Goal: Information Seeking & Learning: Check status

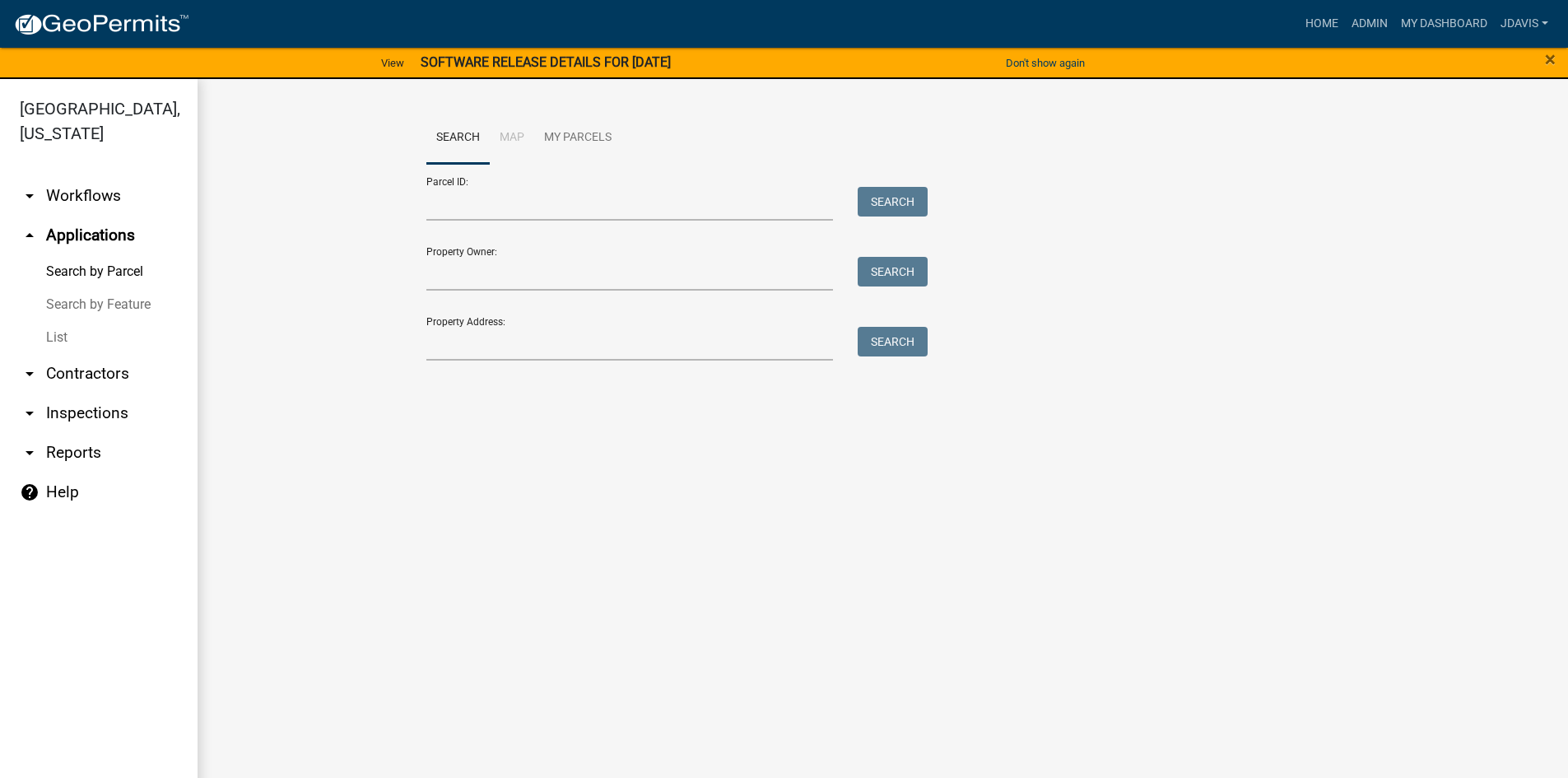
click at [533, 362] on div "Search Map My Parcels Parcel ID: Search Property Owner: Search Property Address…" at bounding box center [884, 244] width 939 height 264
click at [529, 341] on input "Property Address:" at bounding box center [630, 344] width 408 height 33
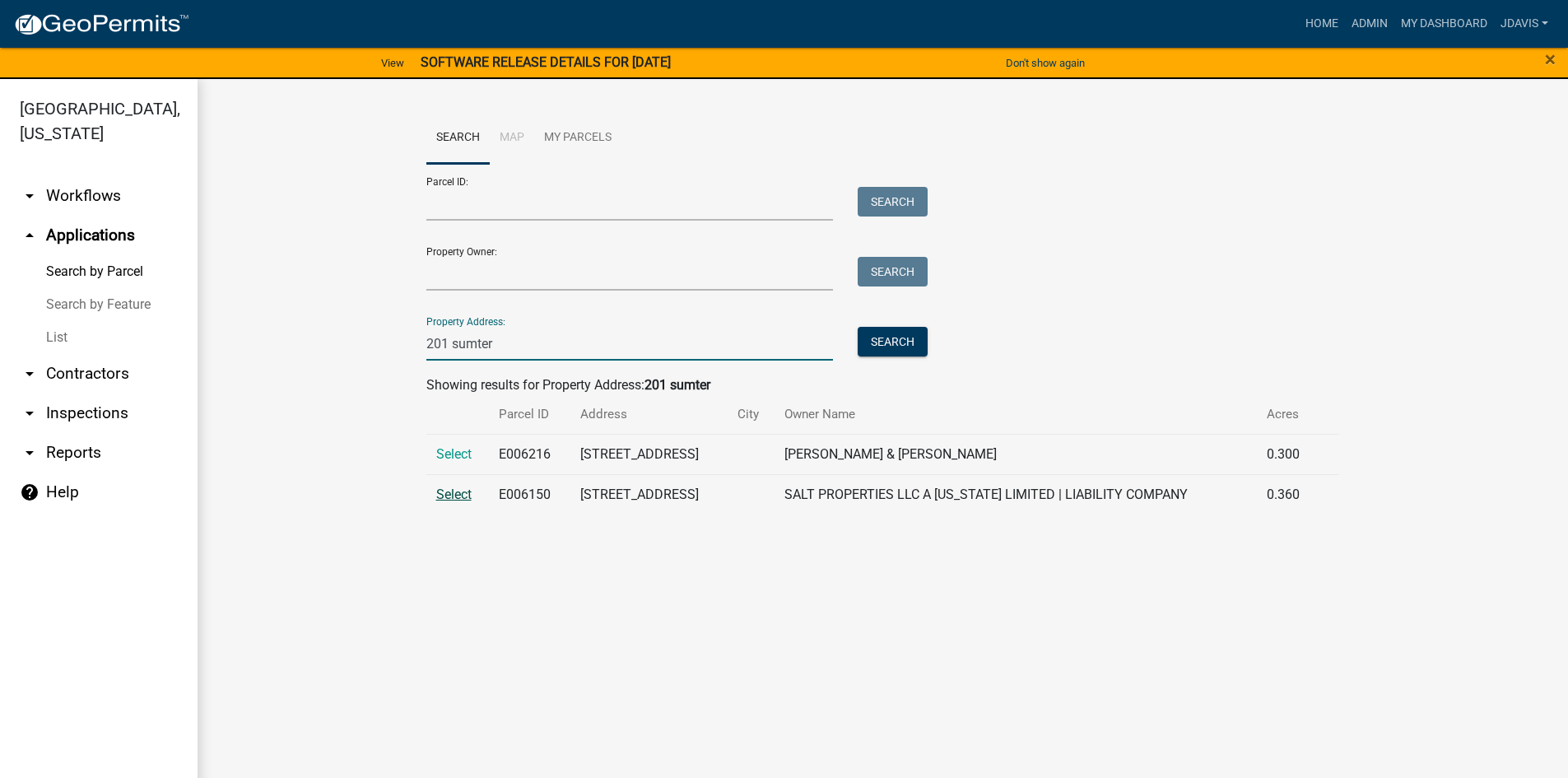
type input "201 sumter"
click at [450, 494] on span "Select" at bounding box center [453, 494] width 35 height 15
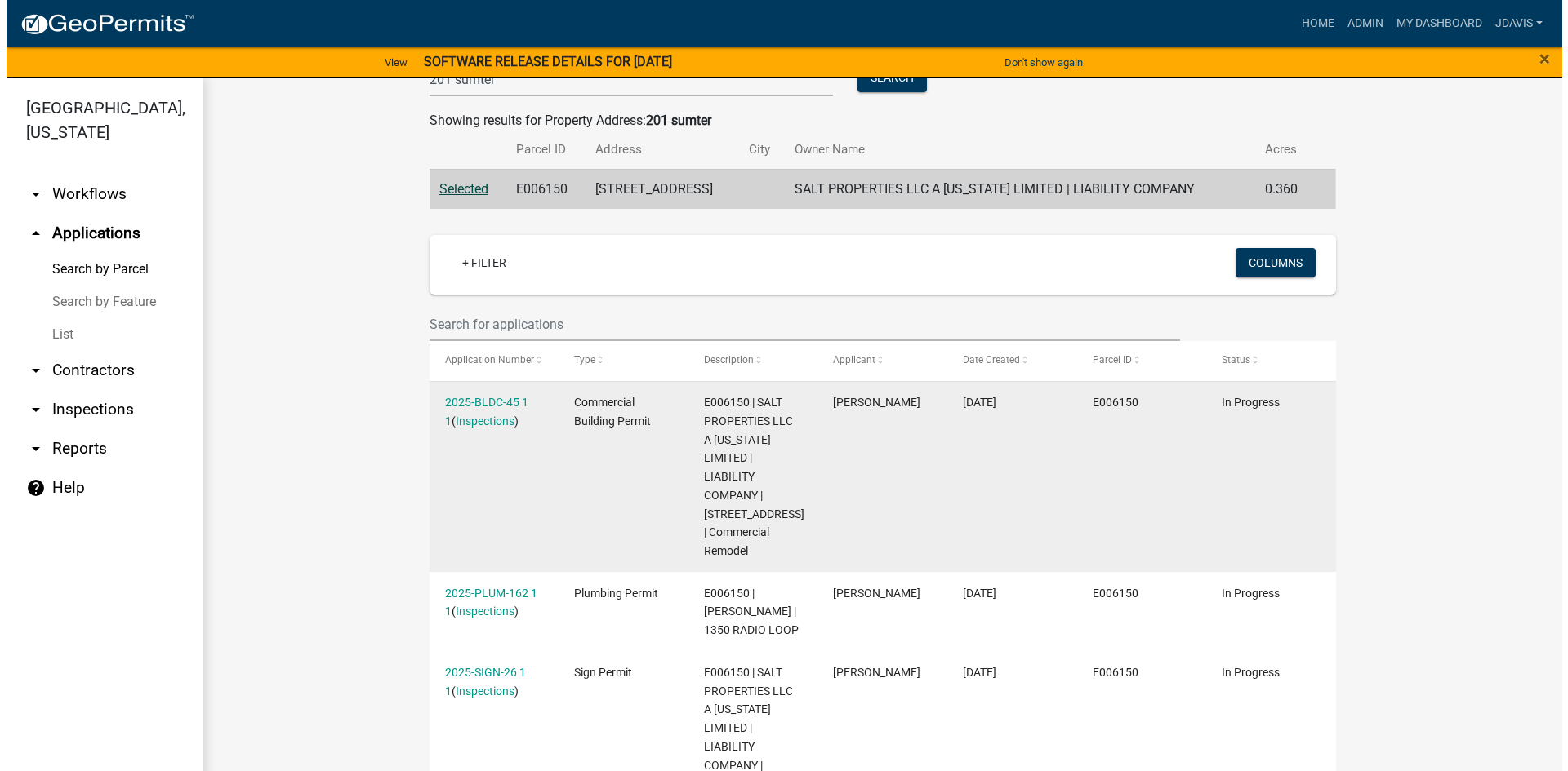
scroll to position [245, 0]
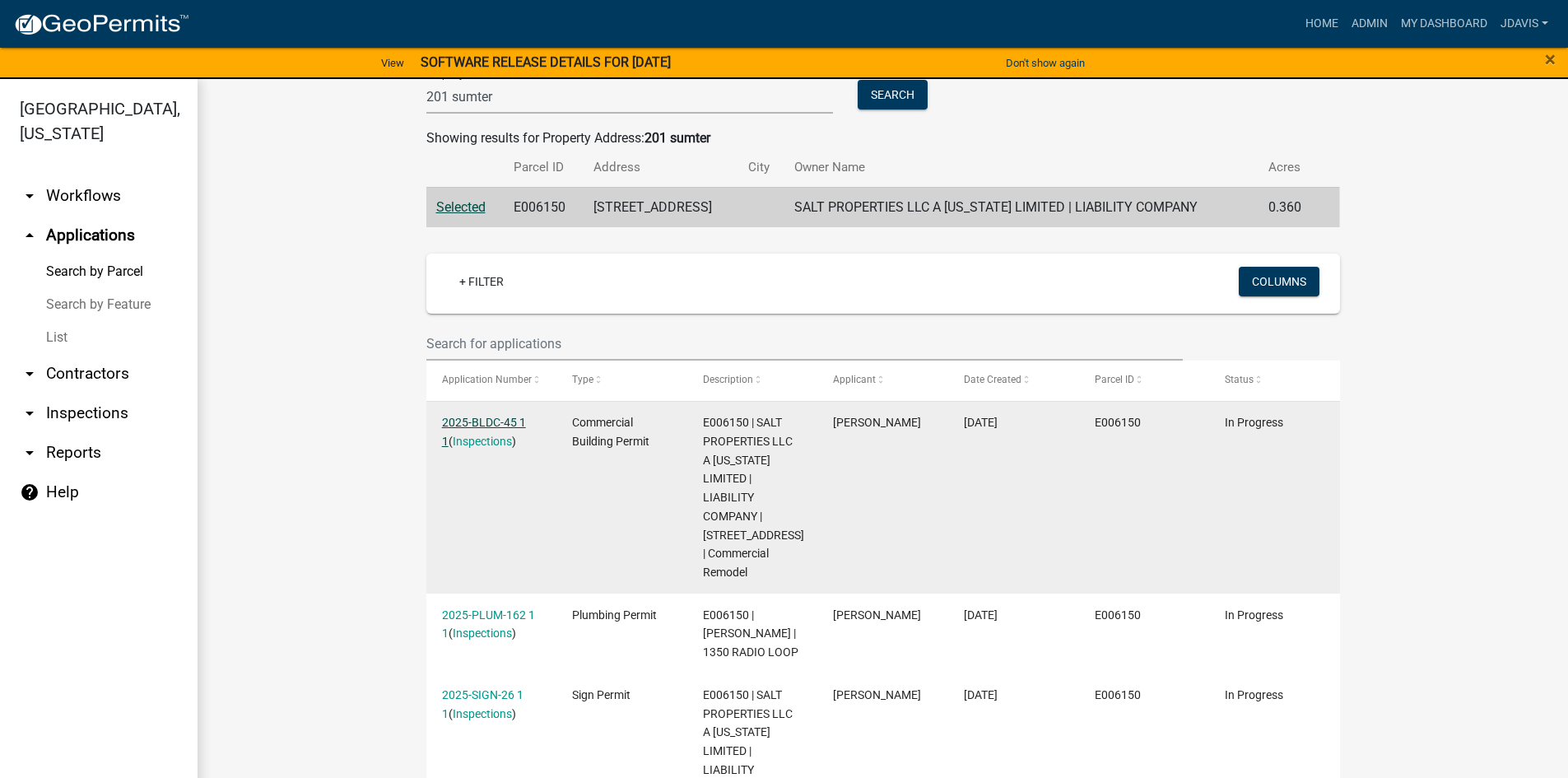
click at [473, 416] on link "2025-BLDC-45 1 1" at bounding box center [484, 431] width 84 height 32
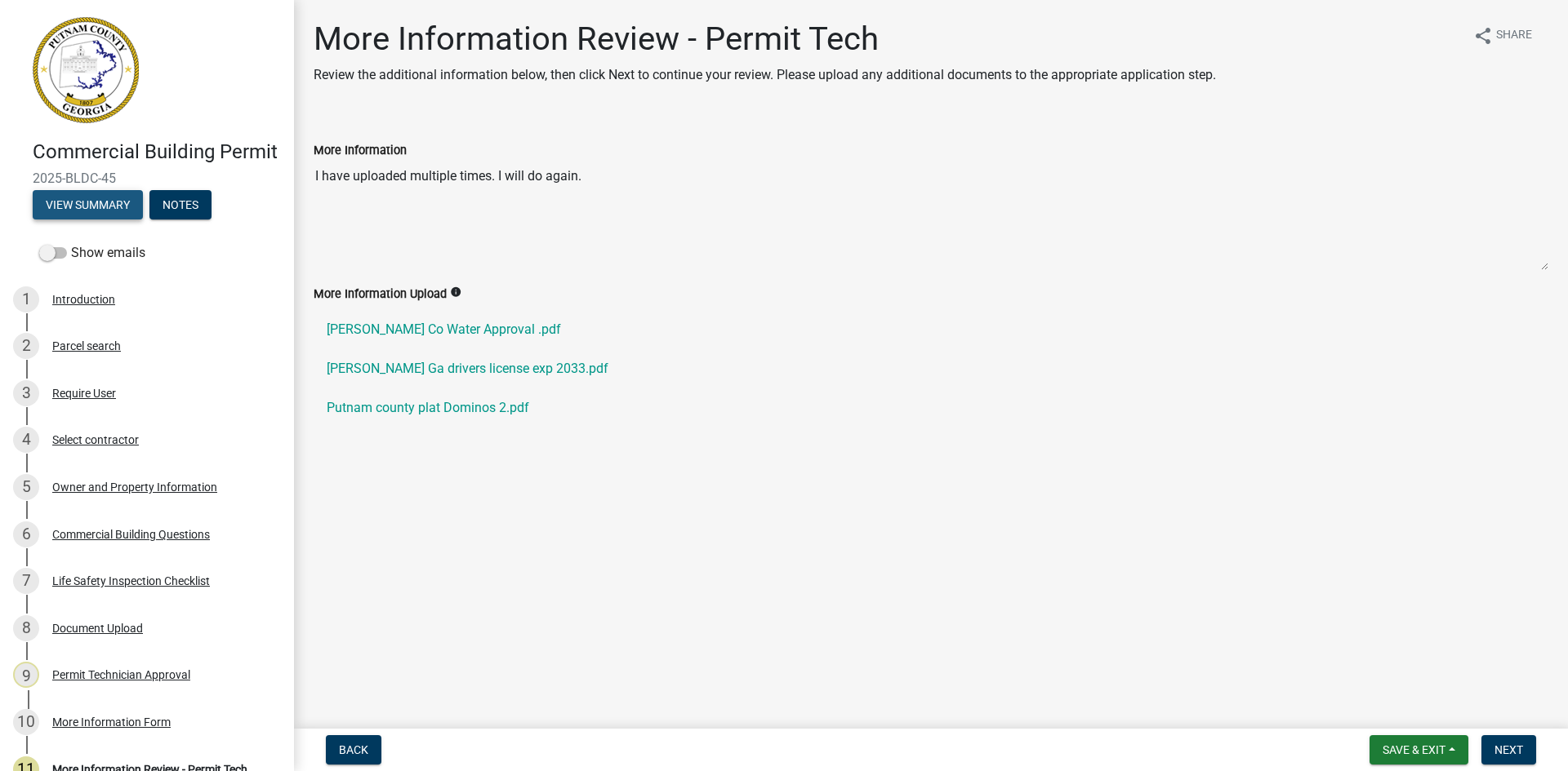
click at [120, 220] on button "View Summary" at bounding box center [87, 205] width 110 height 30
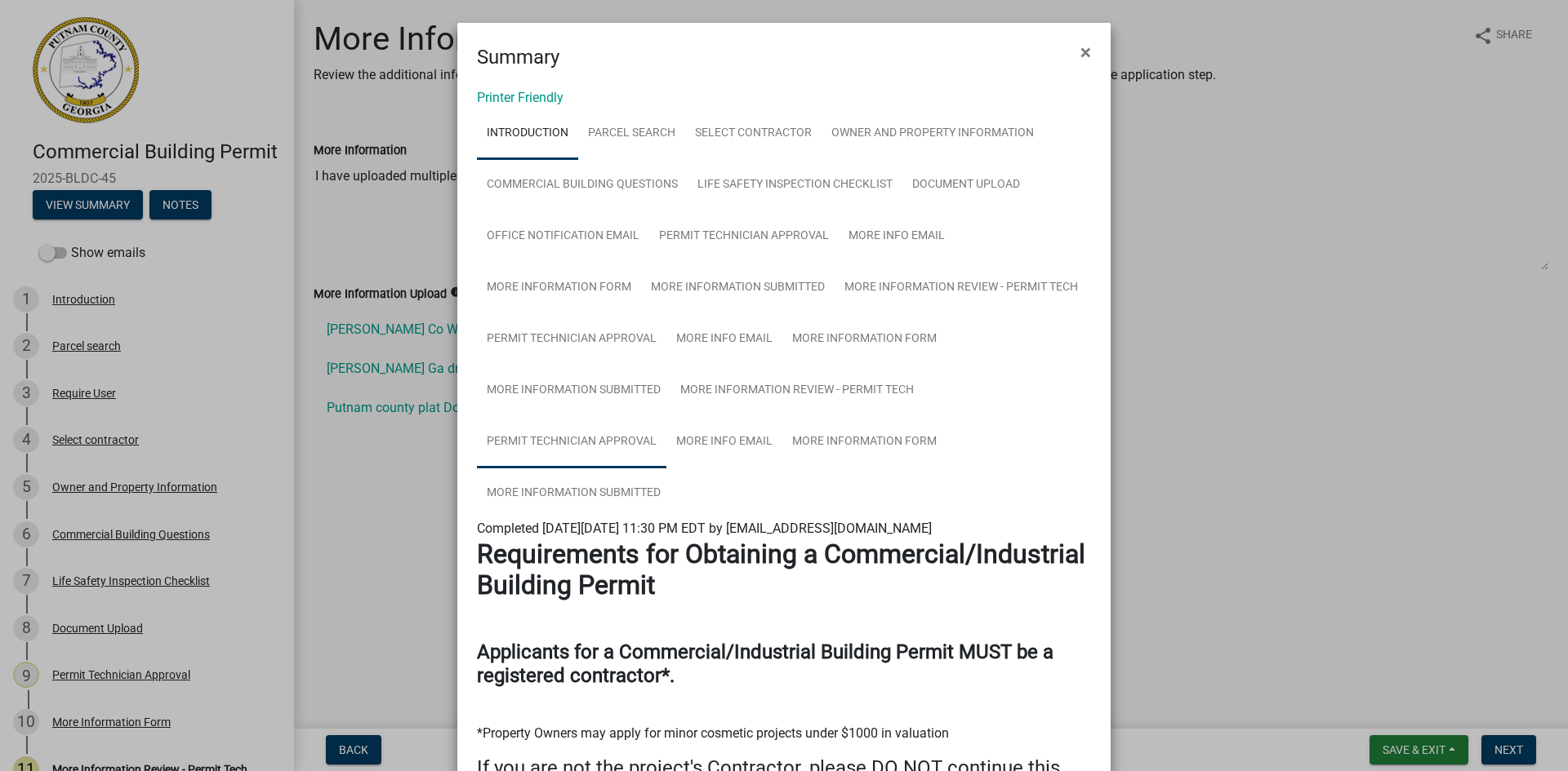
click at [616, 432] on link "Permit Technician Approval" at bounding box center [571, 442] width 189 height 53
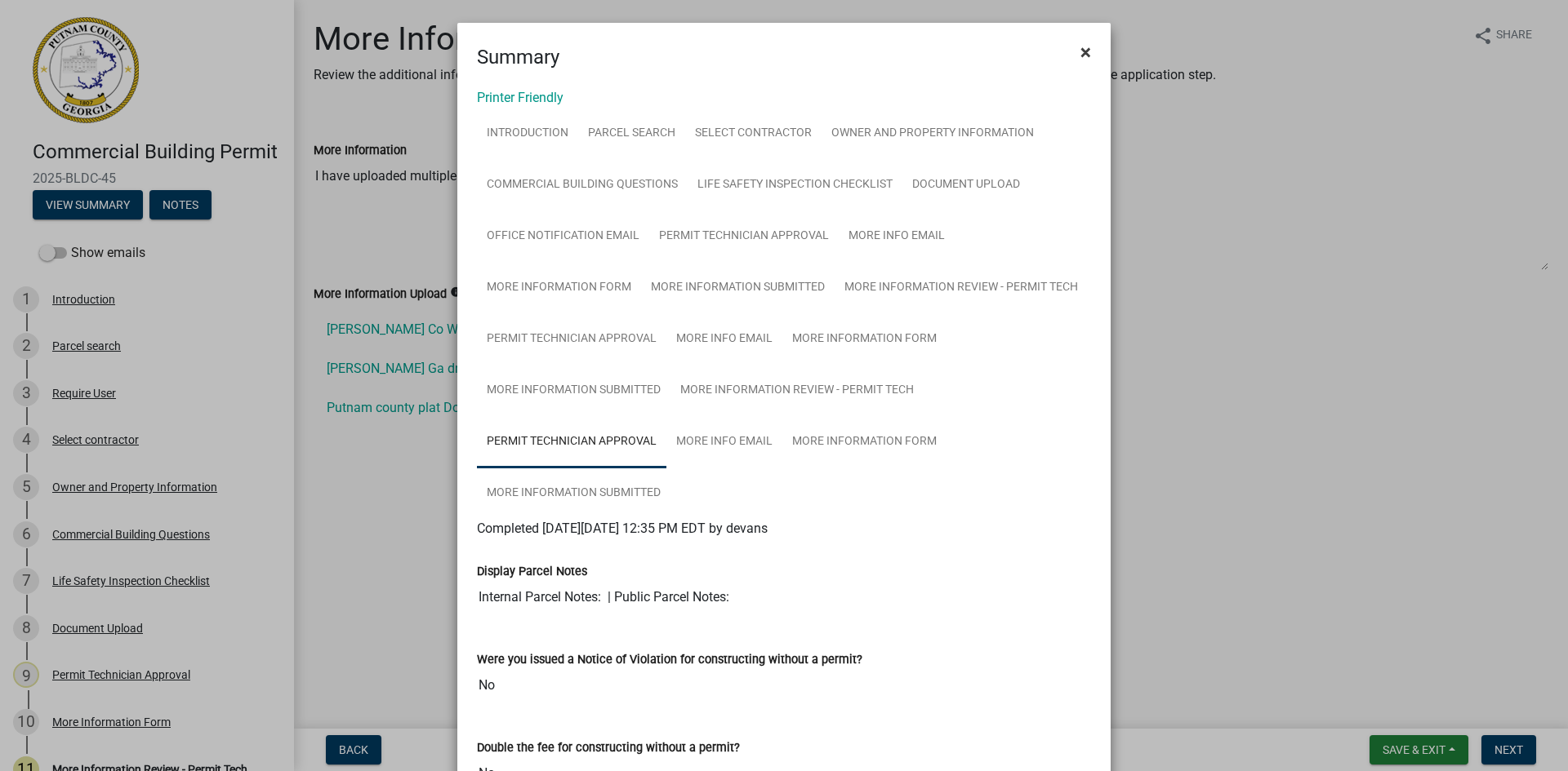
click at [1080, 50] on span "×" at bounding box center [1086, 52] width 10 height 23
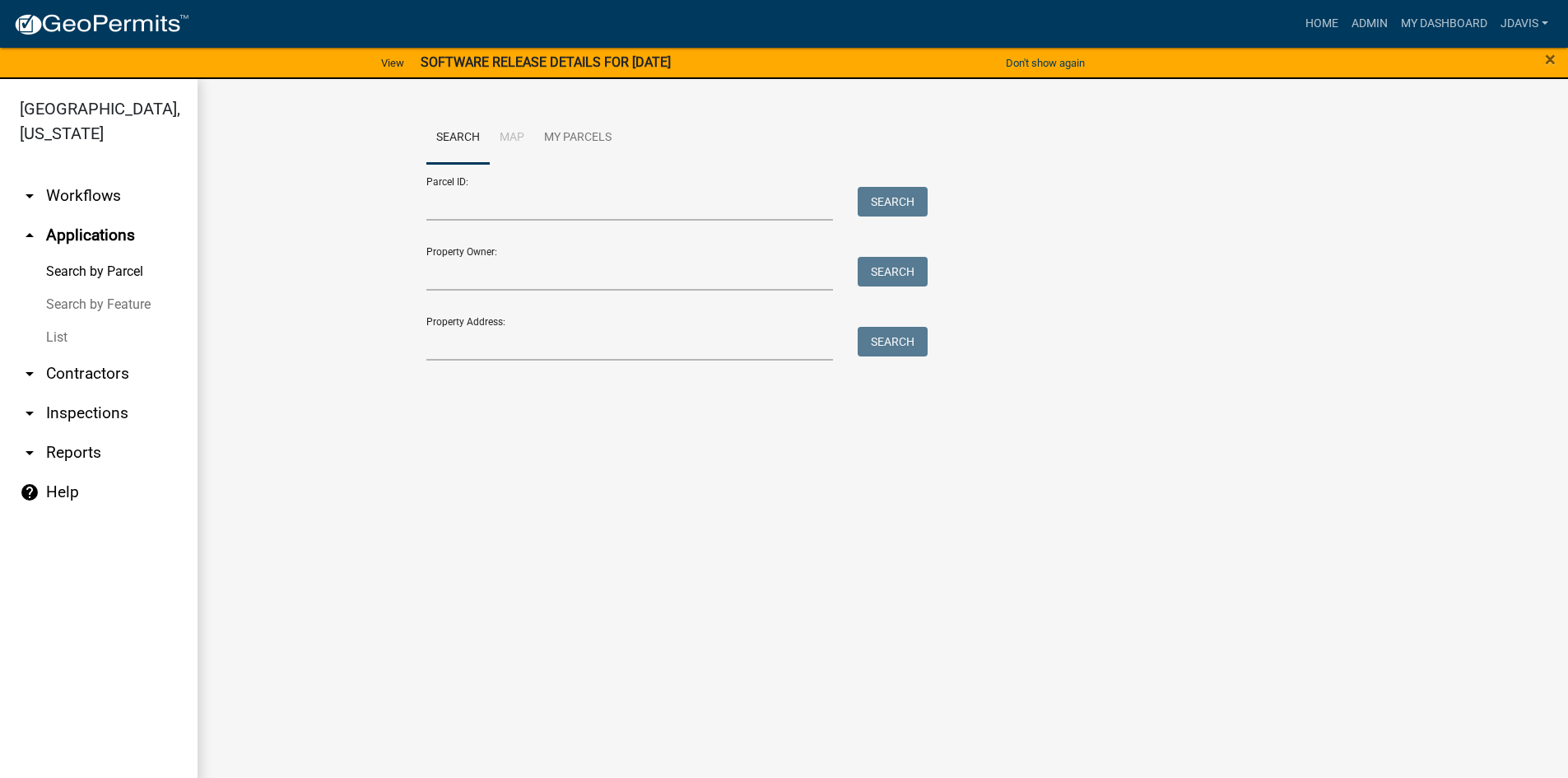
click at [44, 339] on link "List" at bounding box center [98, 338] width 198 height 33
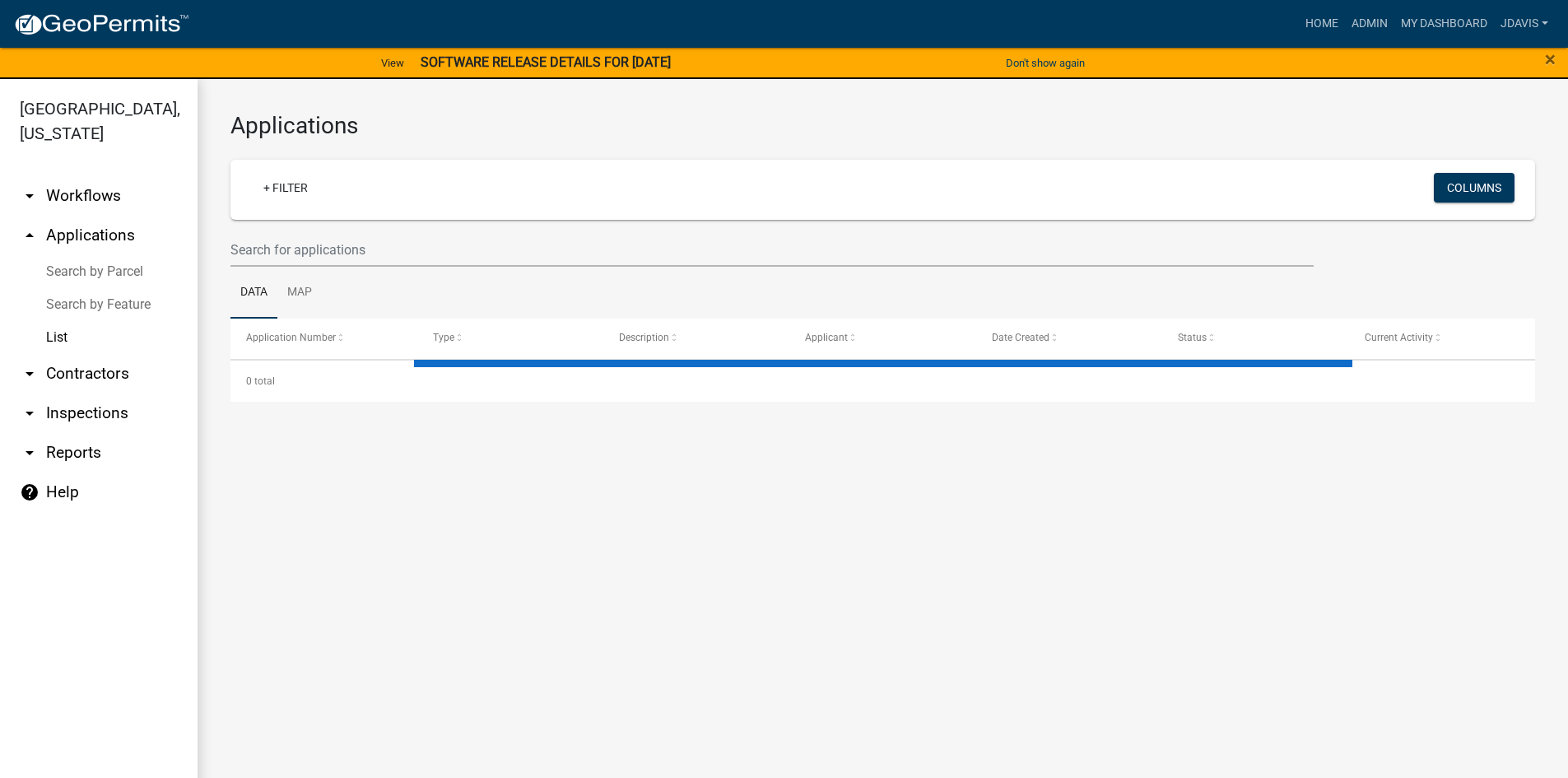
select select "2: 50"
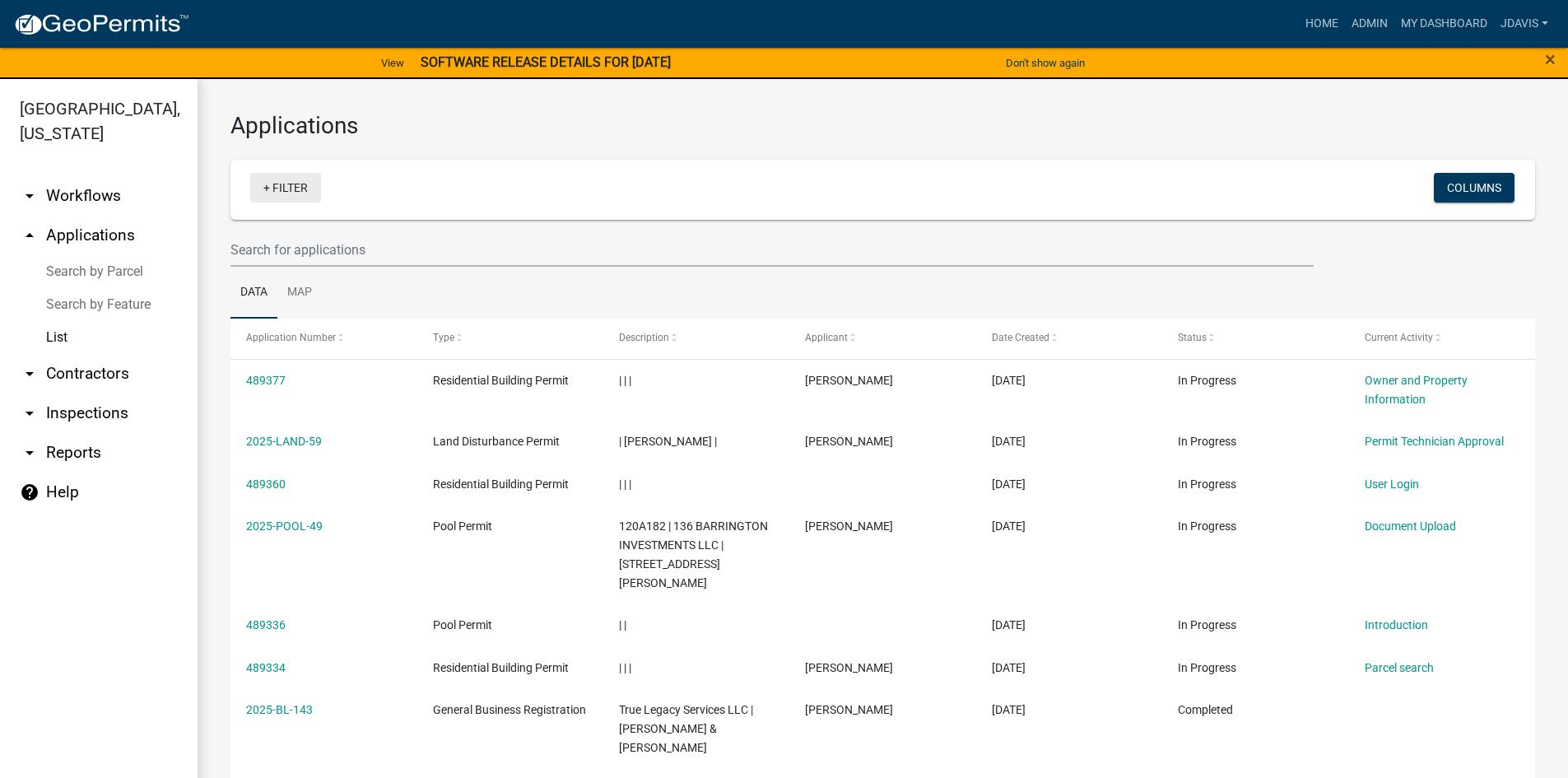
click at [266, 186] on link "+ Filter" at bounding box center [285, 188] width 71 height 30
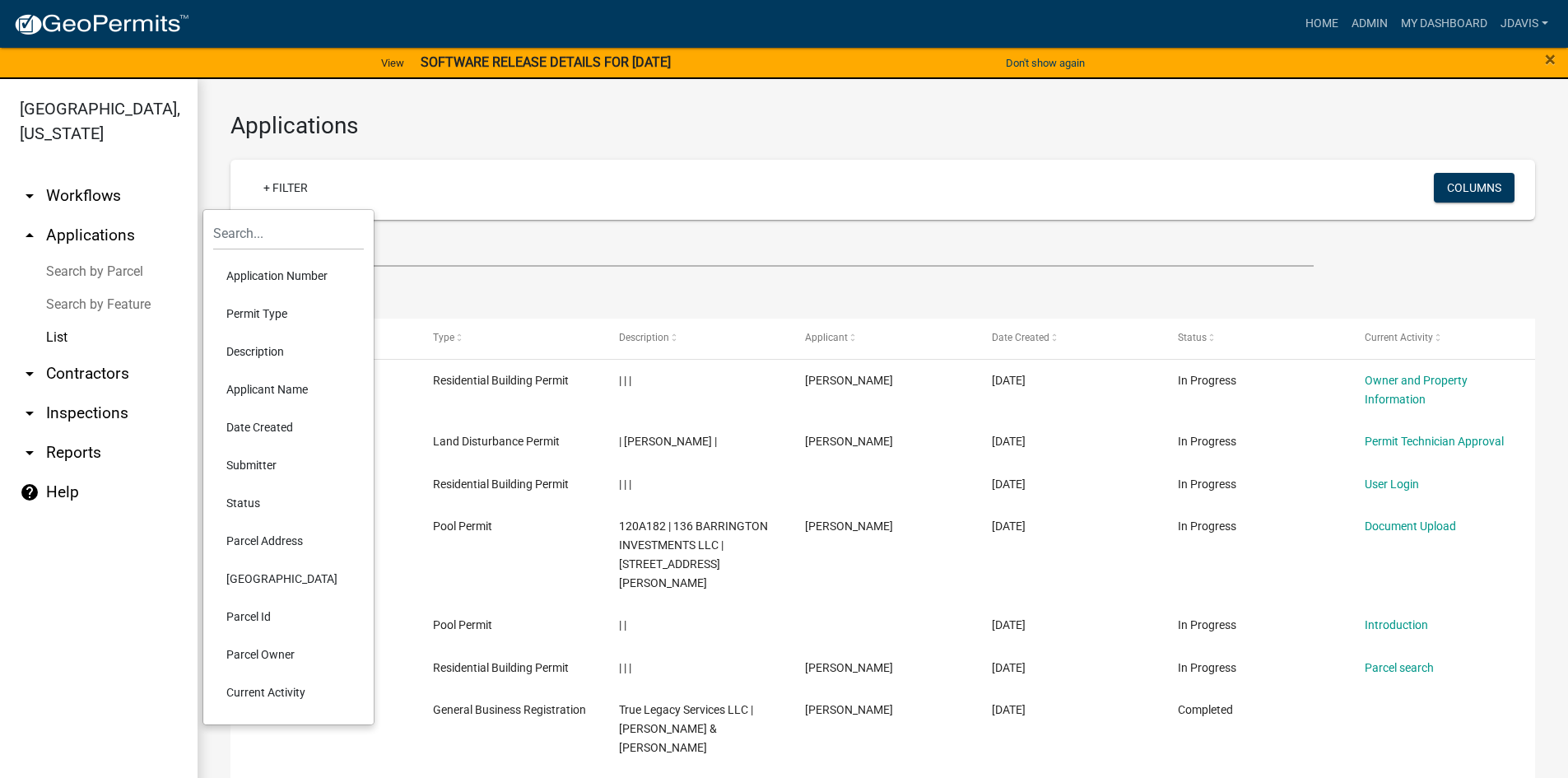
click at [289, 696] on li "Current Activity" at bounding box center [289, 692] width 151 height 38
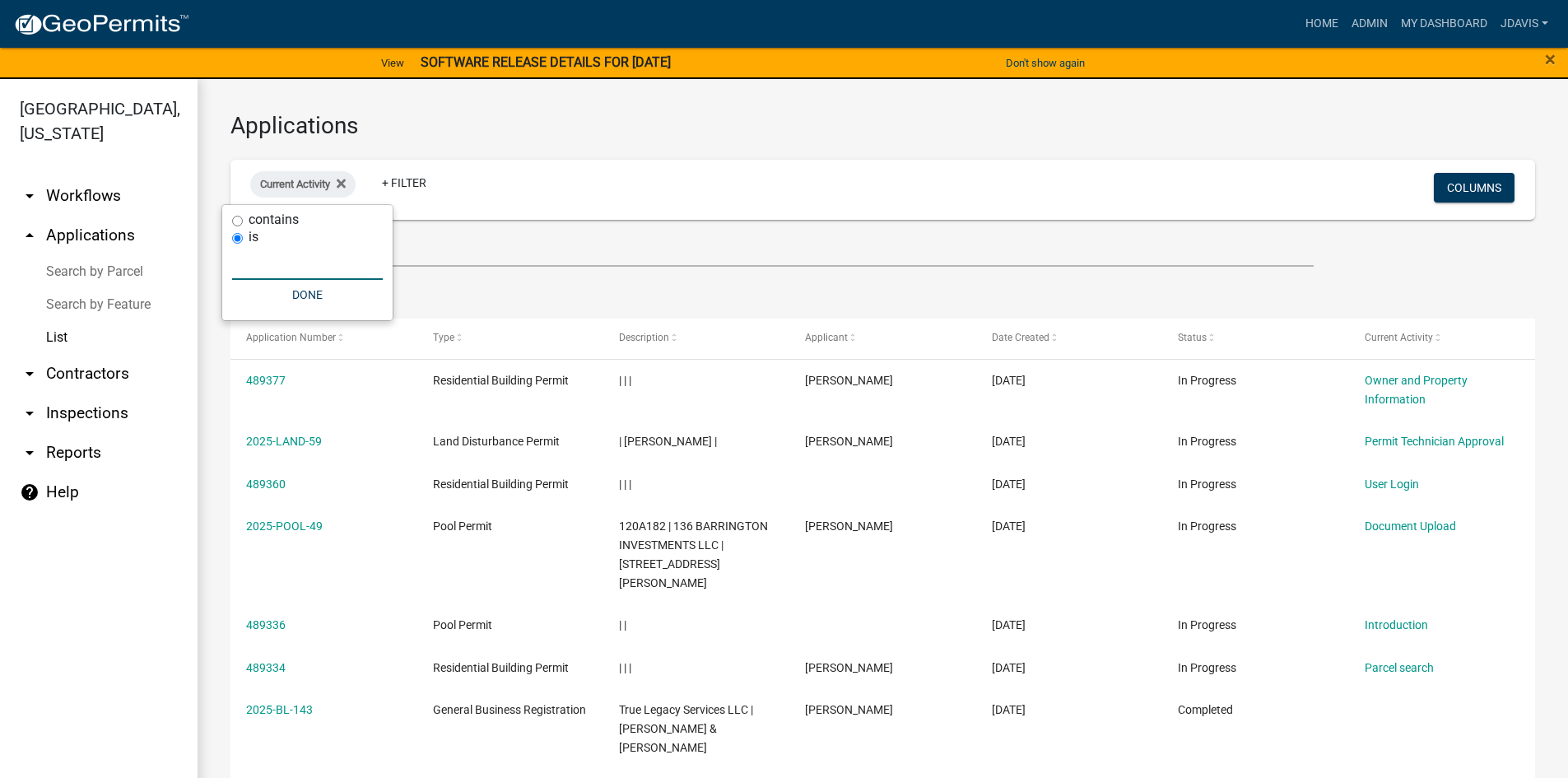
click at [301, 255] on input "text" at bounding box center [307, 262] width 151 height 33
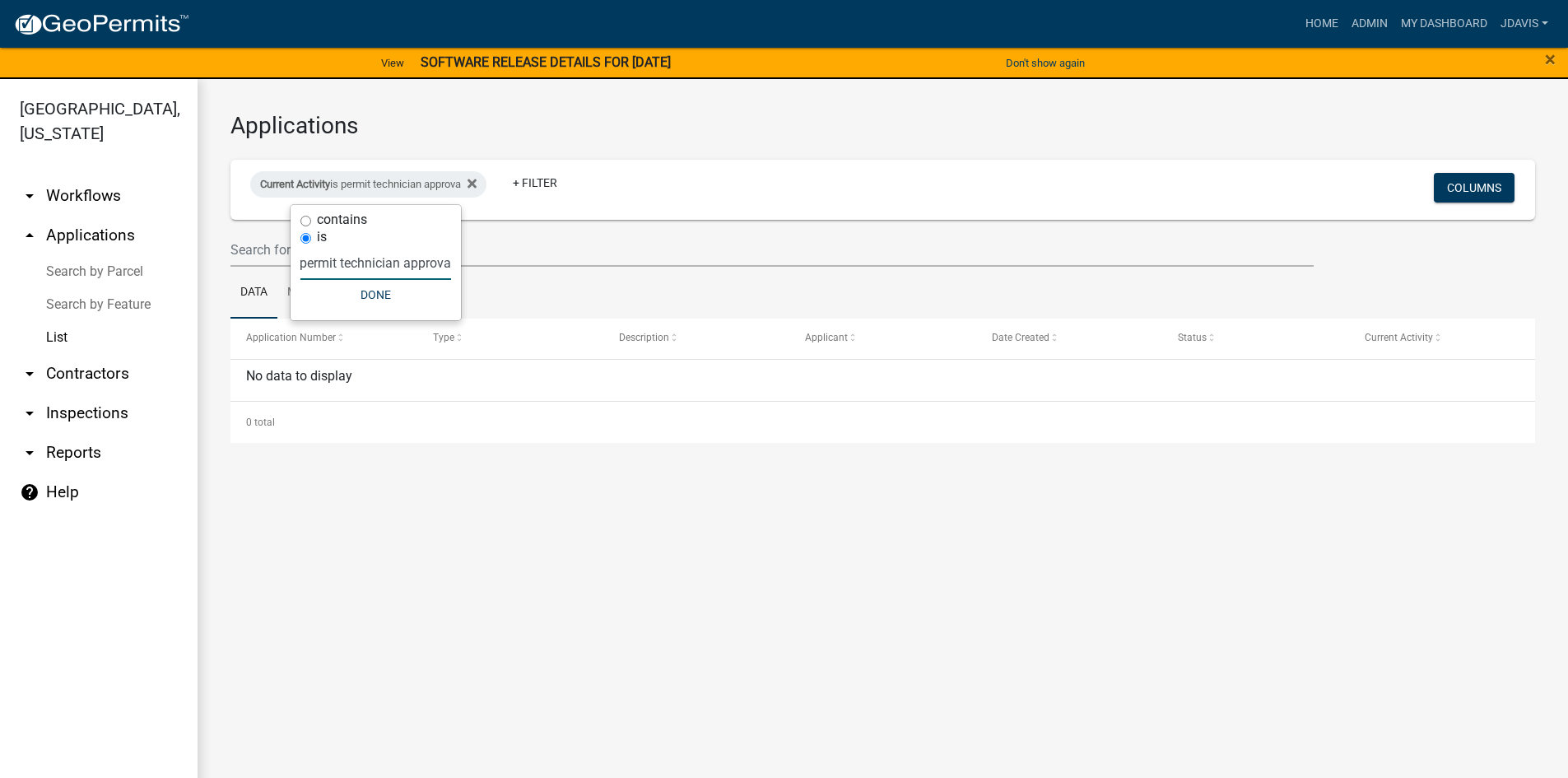
scroll to position [0, 10]
type input "permit technician approval"
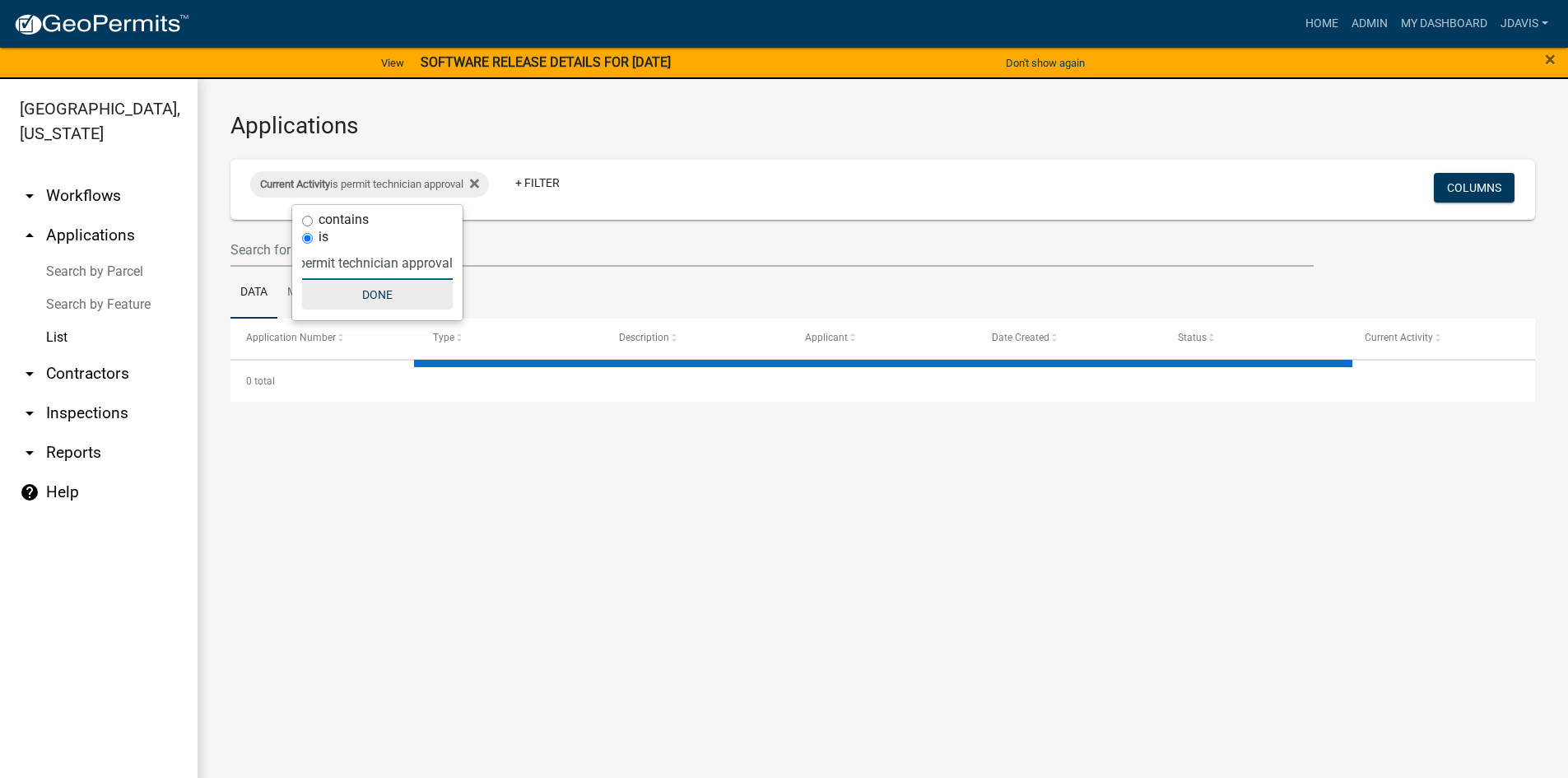
select select "2: 50"
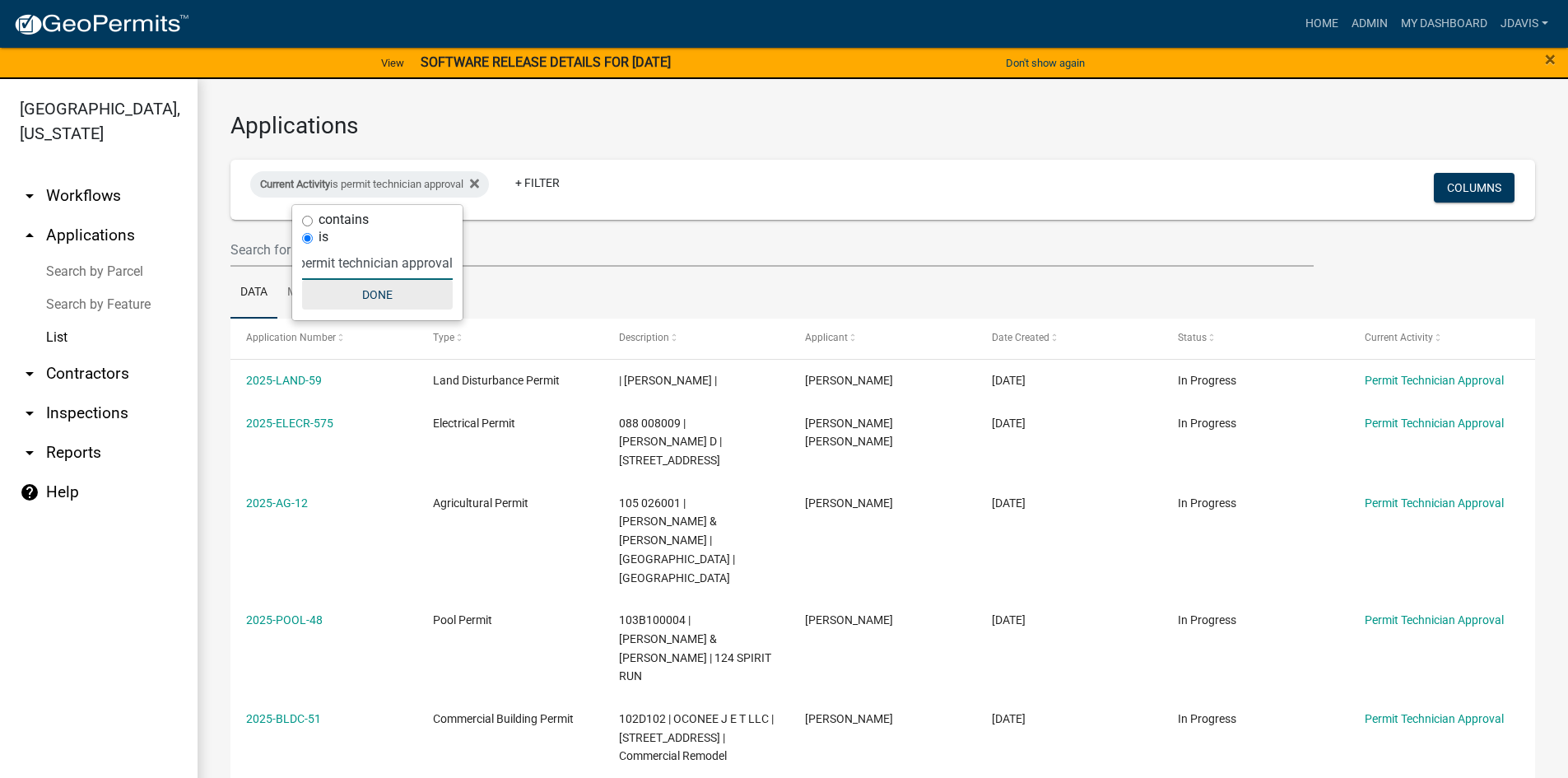
type input "permit technician approval"
click at [403, 296] on button "Done" at bounding box center [378, 295] width 151 height 30
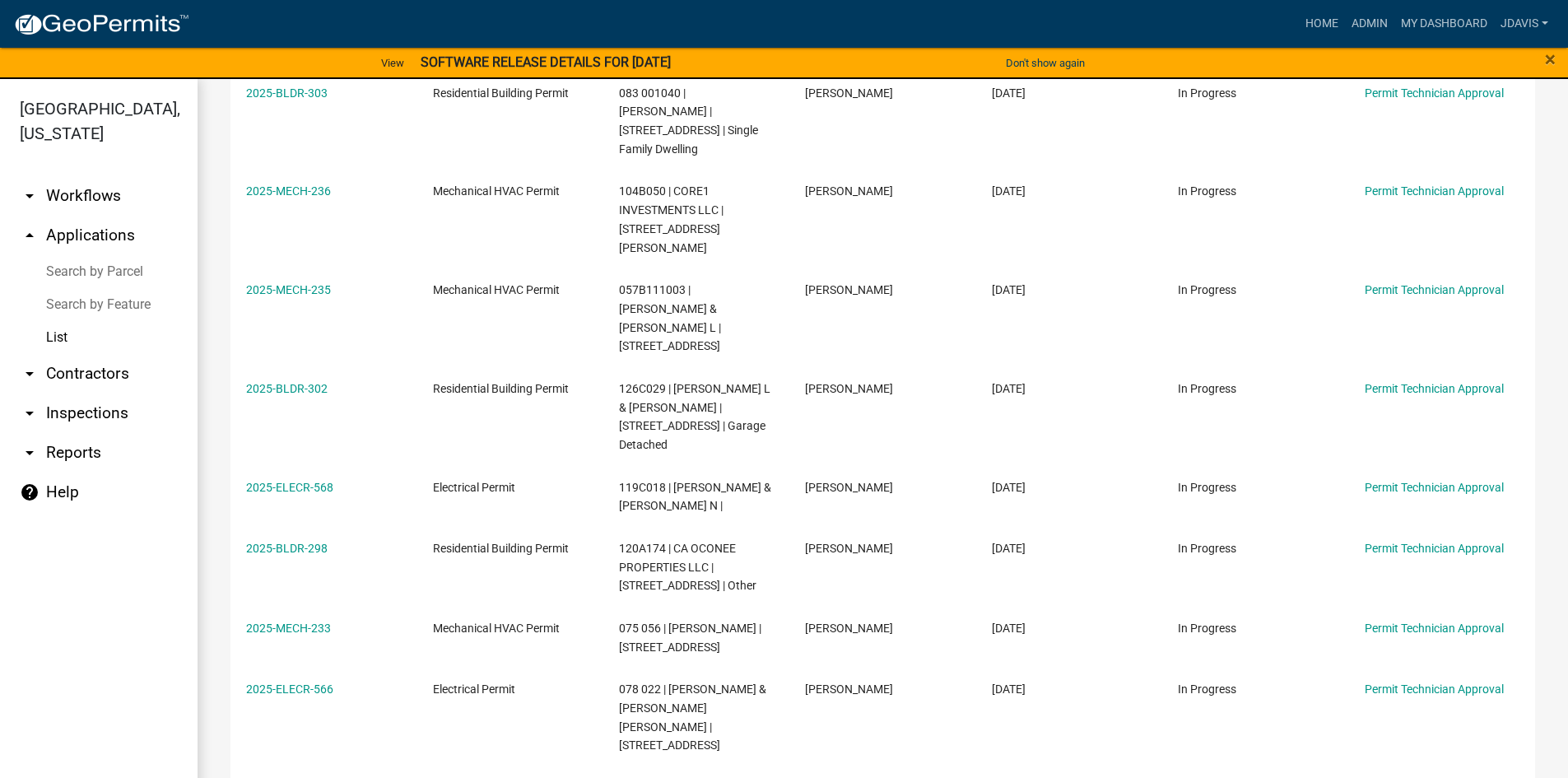
scroll to position [1180, 0]
